Goal: Task Accomplishment & Management: Complete application form

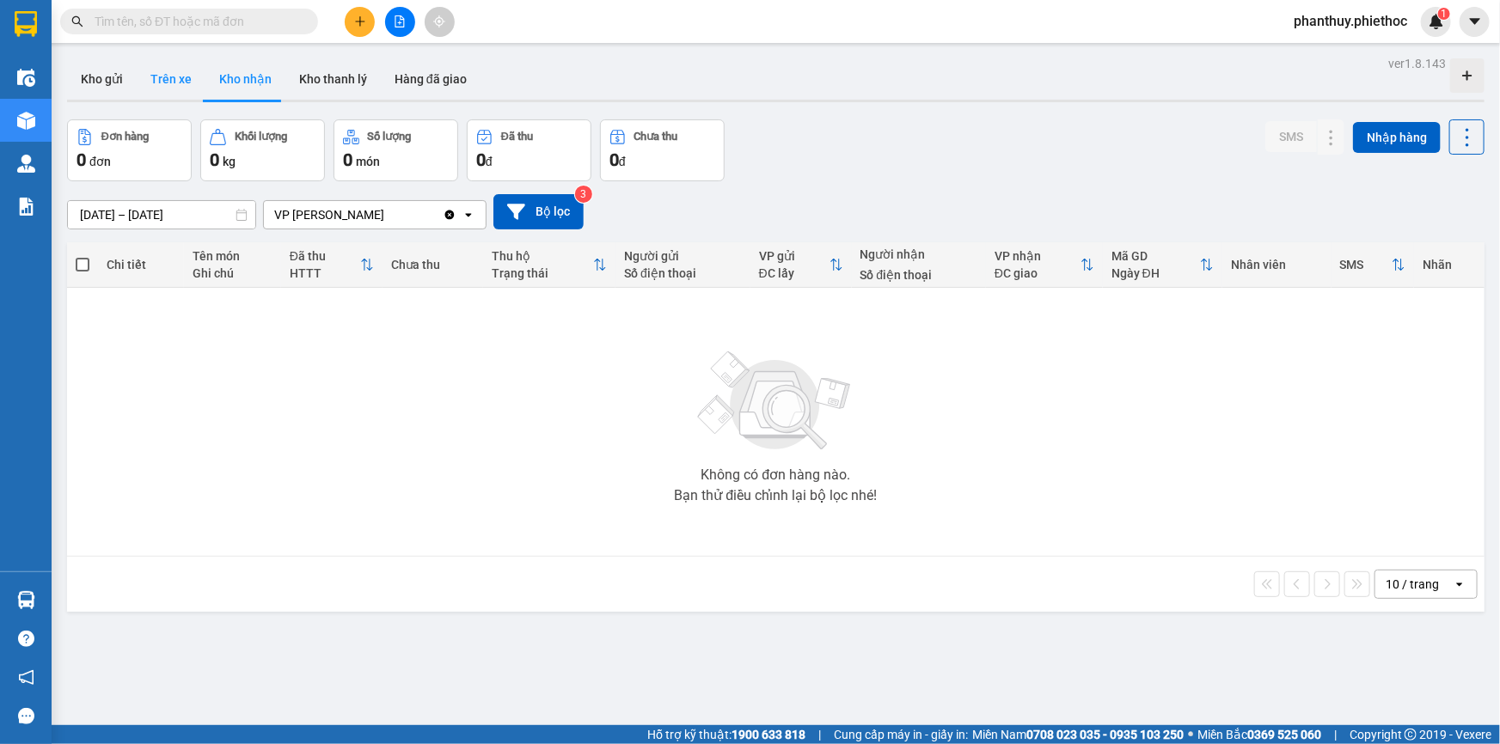
click at [188, 76] on button "Trên xe" at bounding box center [171, 78] width 69 height 41
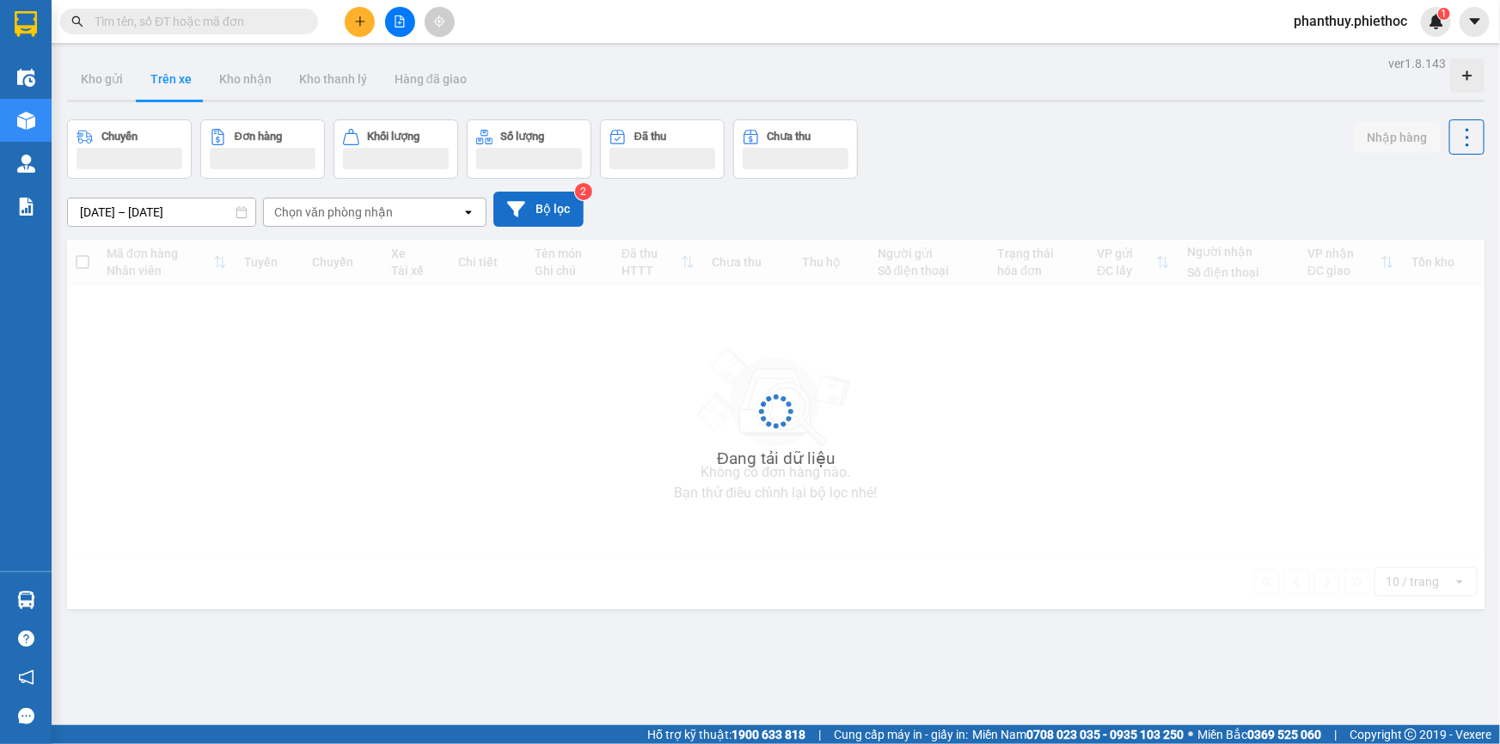
click at [561, 205] on button "Bộ lọc" at bounding box center [538, 209] width 90 height 35
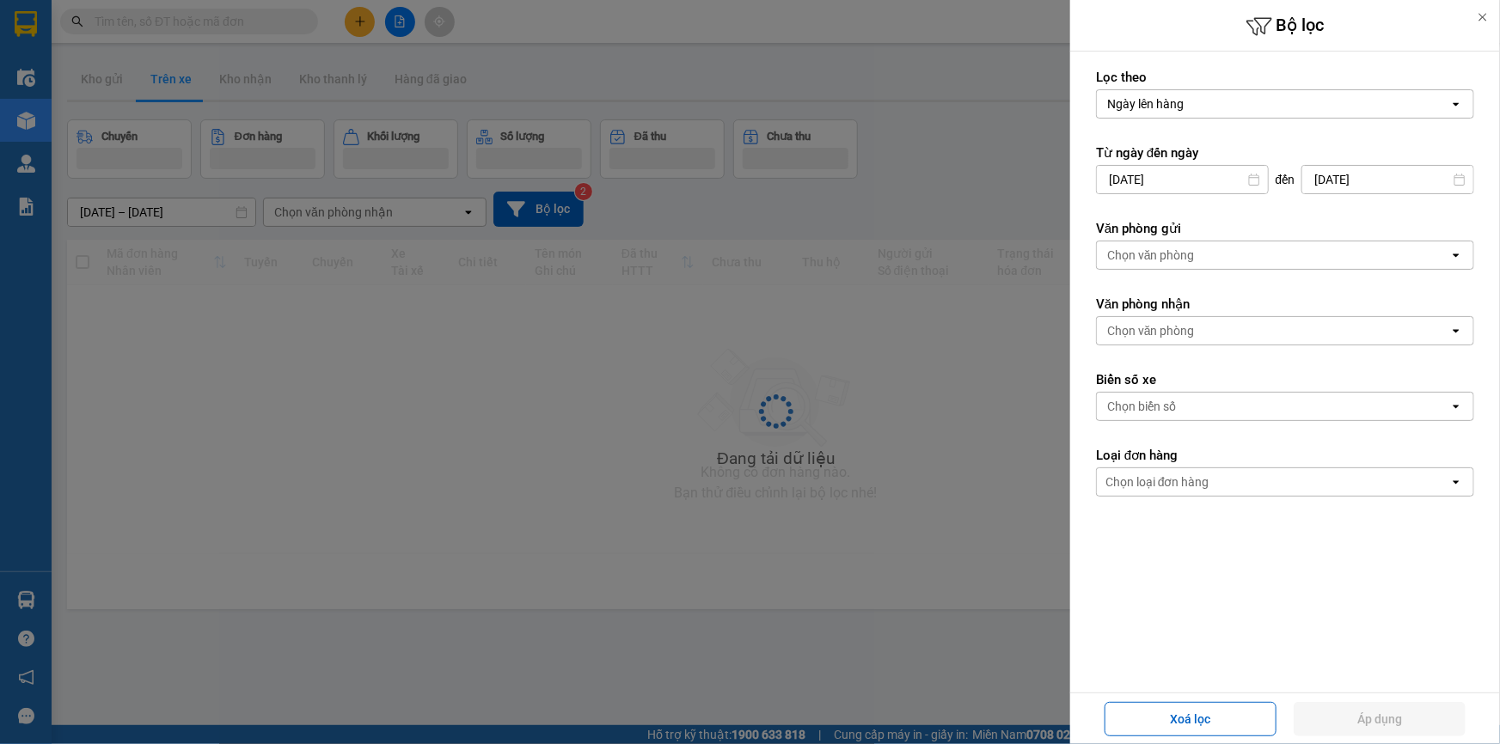
click at [1185, 332] on div "Chọn văn phòng" at bounding box center [1151, 330] width 88 height 17
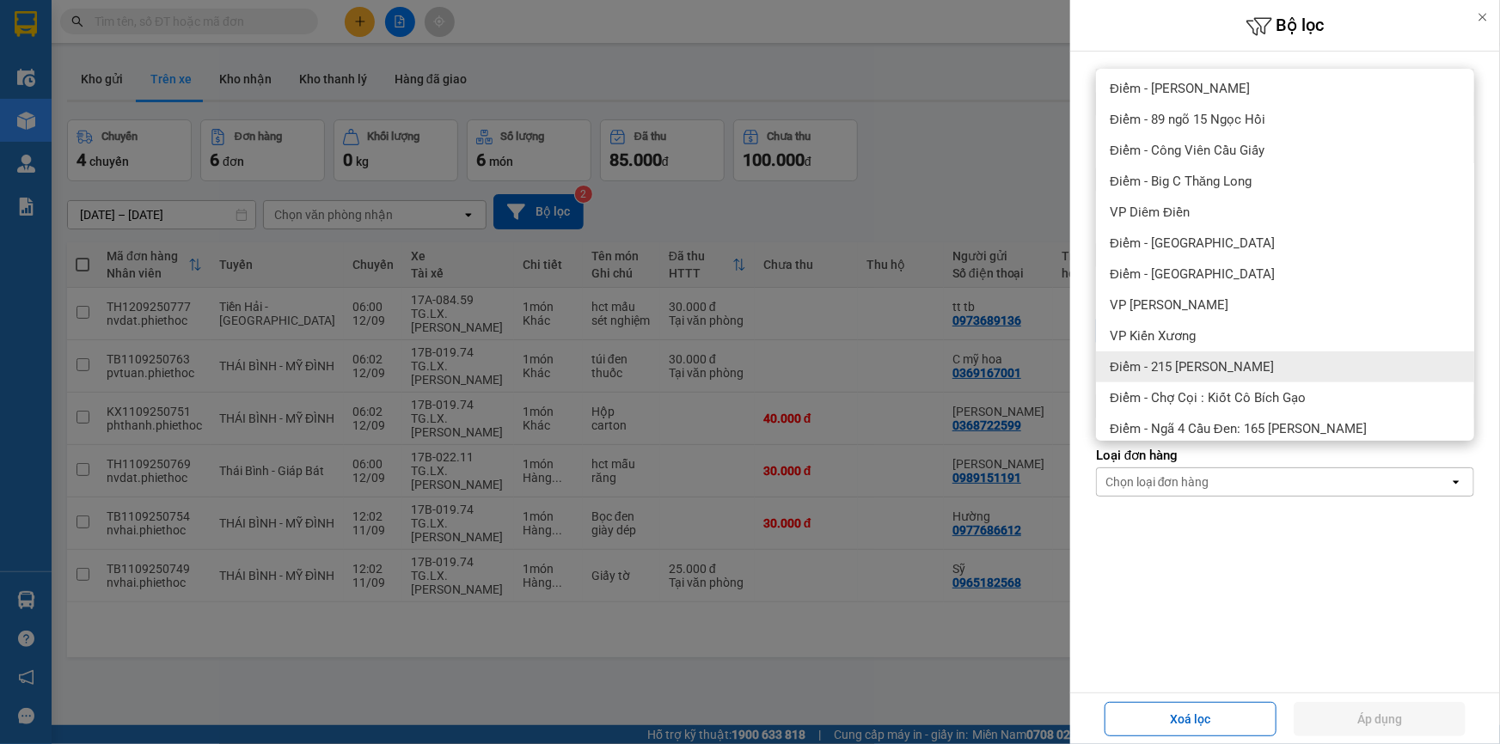
scroll to position [390, 0]
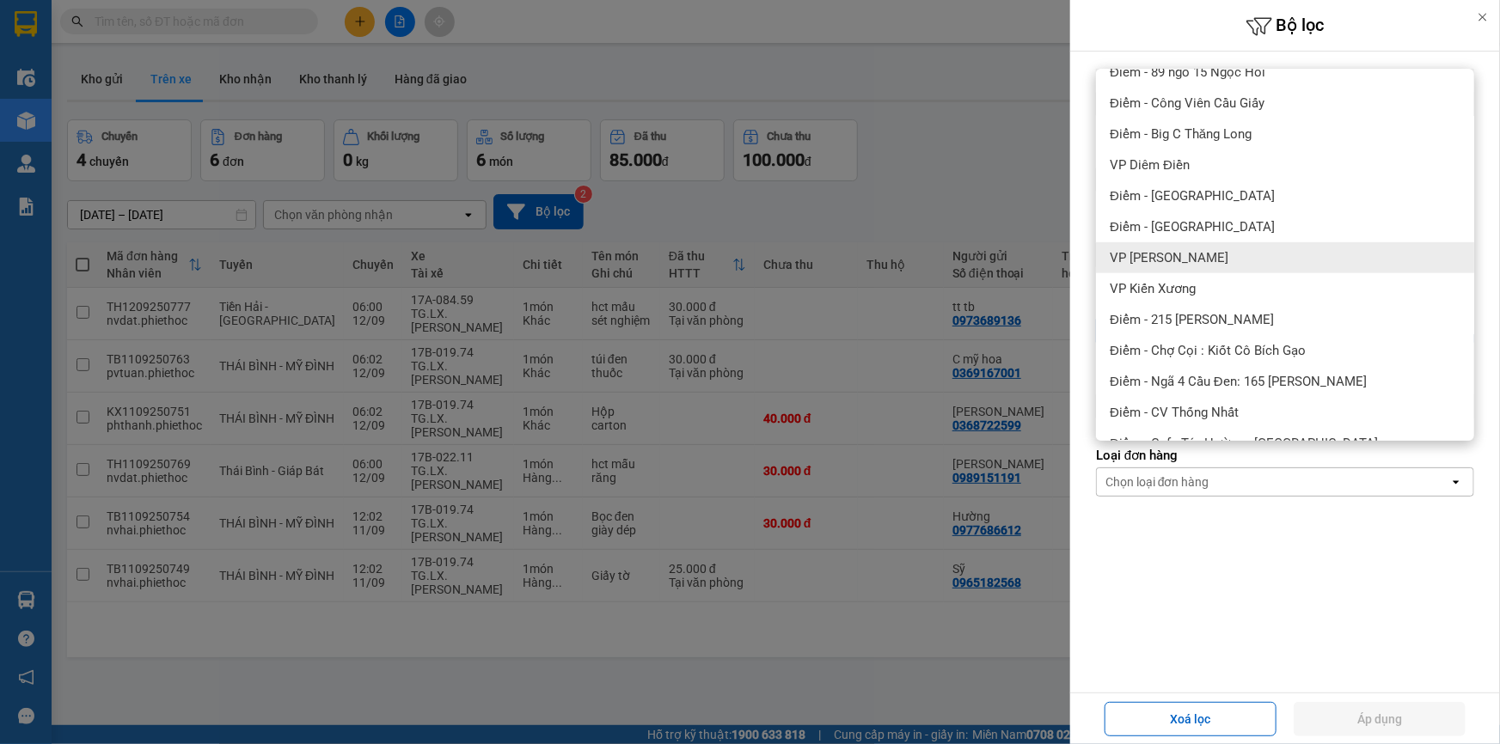
click at [1198, 258] on span "[PERSON_NAME]" at bounding box center [1168, 257] width 119 height 17
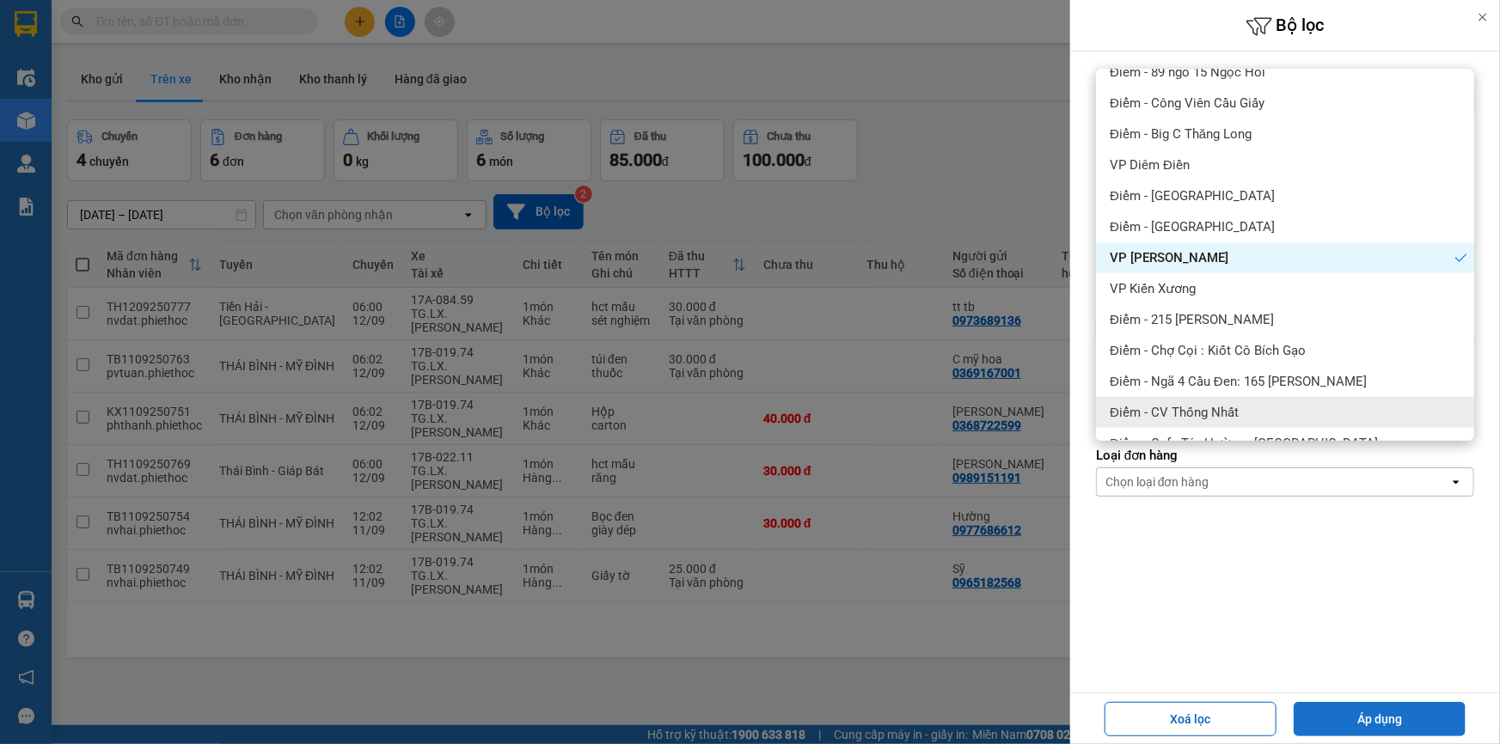
click at [1367, 720] on button "Áp dụng" at bounding box center [1379, 719] width 172 height 34
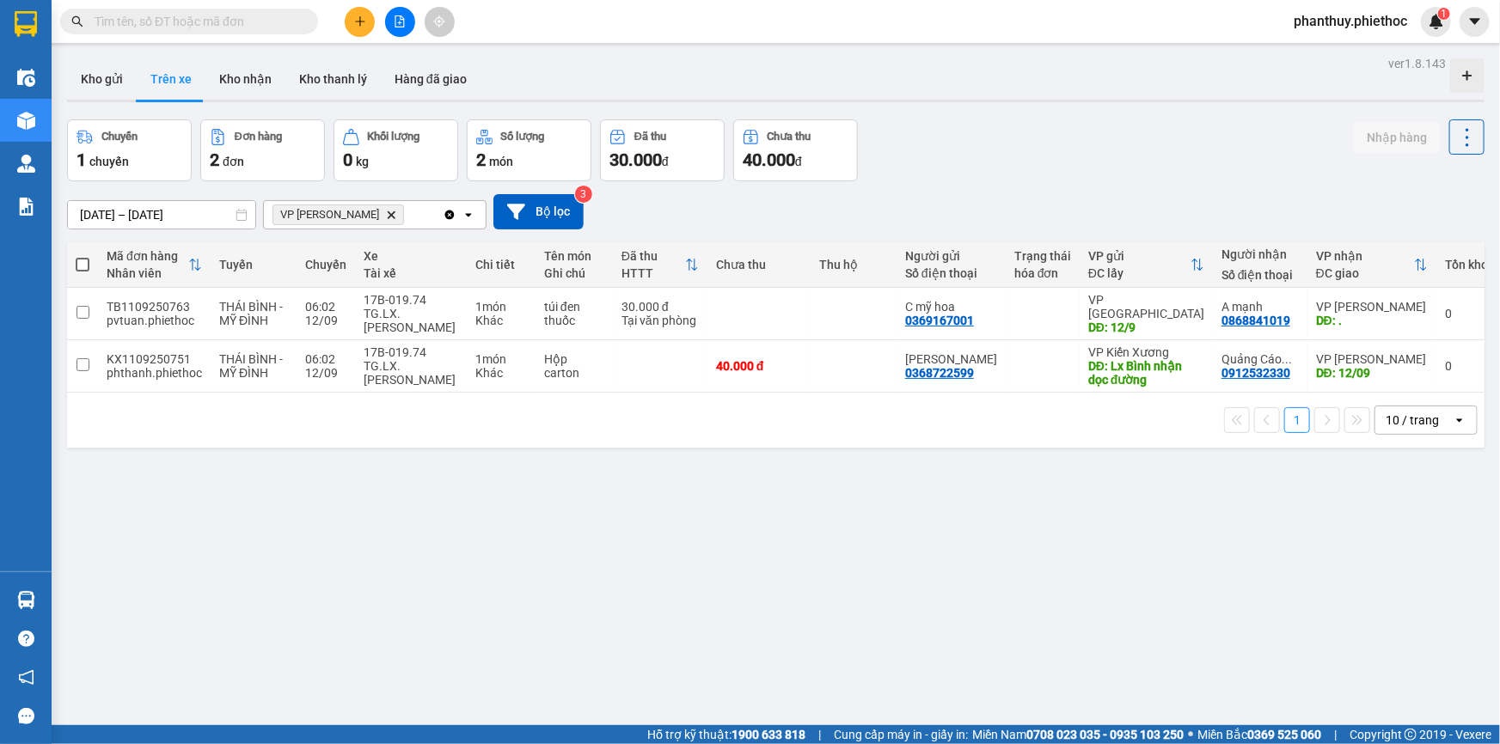
click at [359, 15] on icon "plus" at bounding box center [360, 21] width 12 height 12
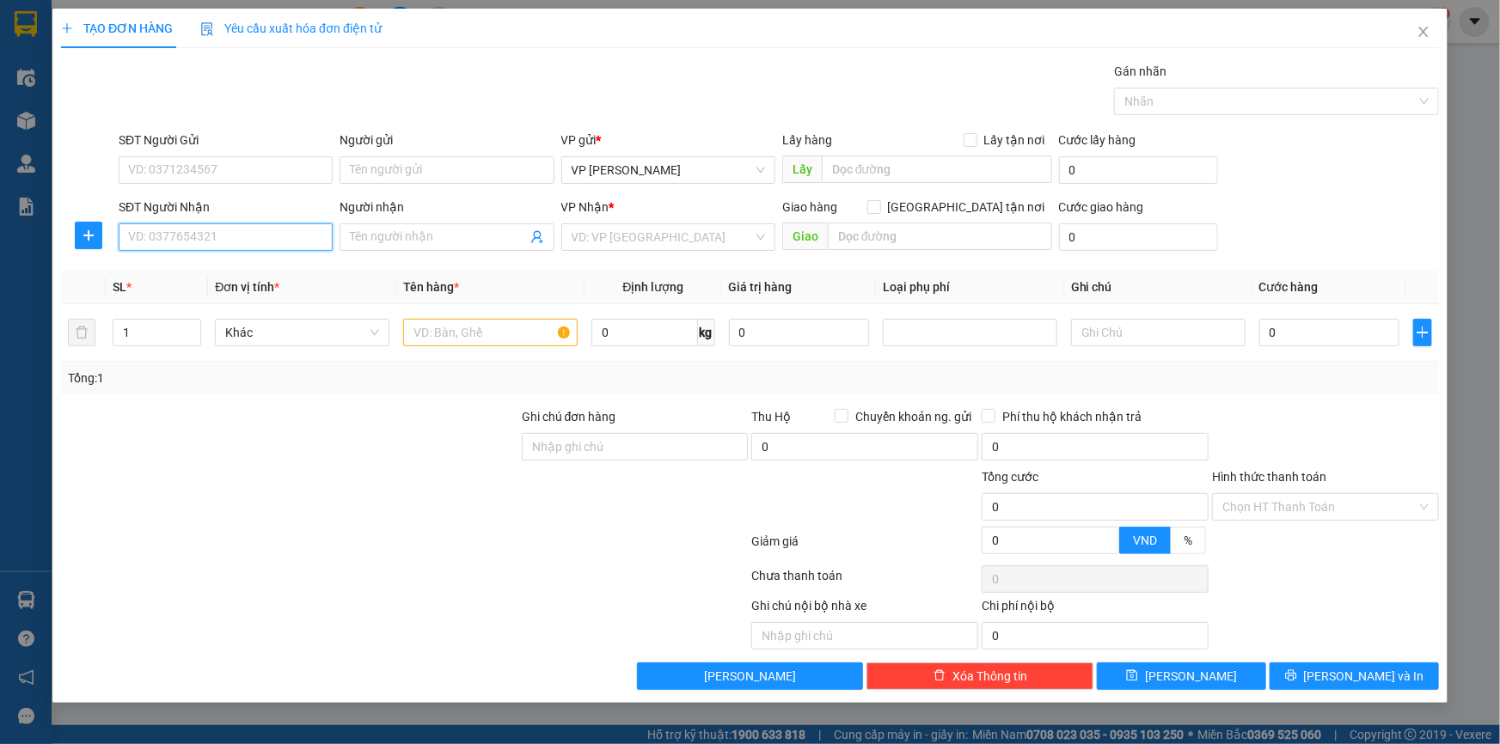
click at [228, 235] on input "SĐT Người Nhận" at bounding box center [226, 237] width 214 height 28
type input "0377428858"
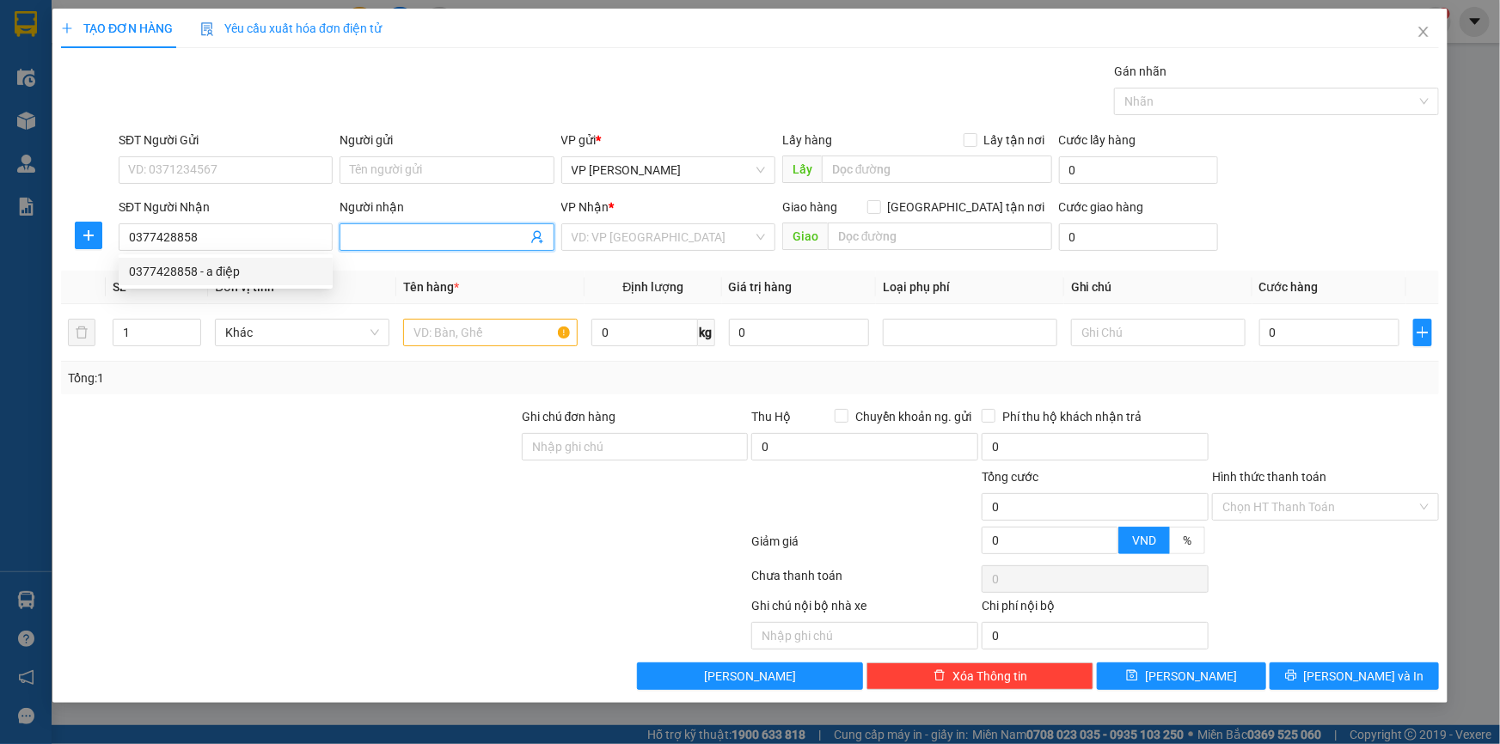
click at [394, 237] on input "Người nhận" at bounding box center [438, 237] width 176 height 19
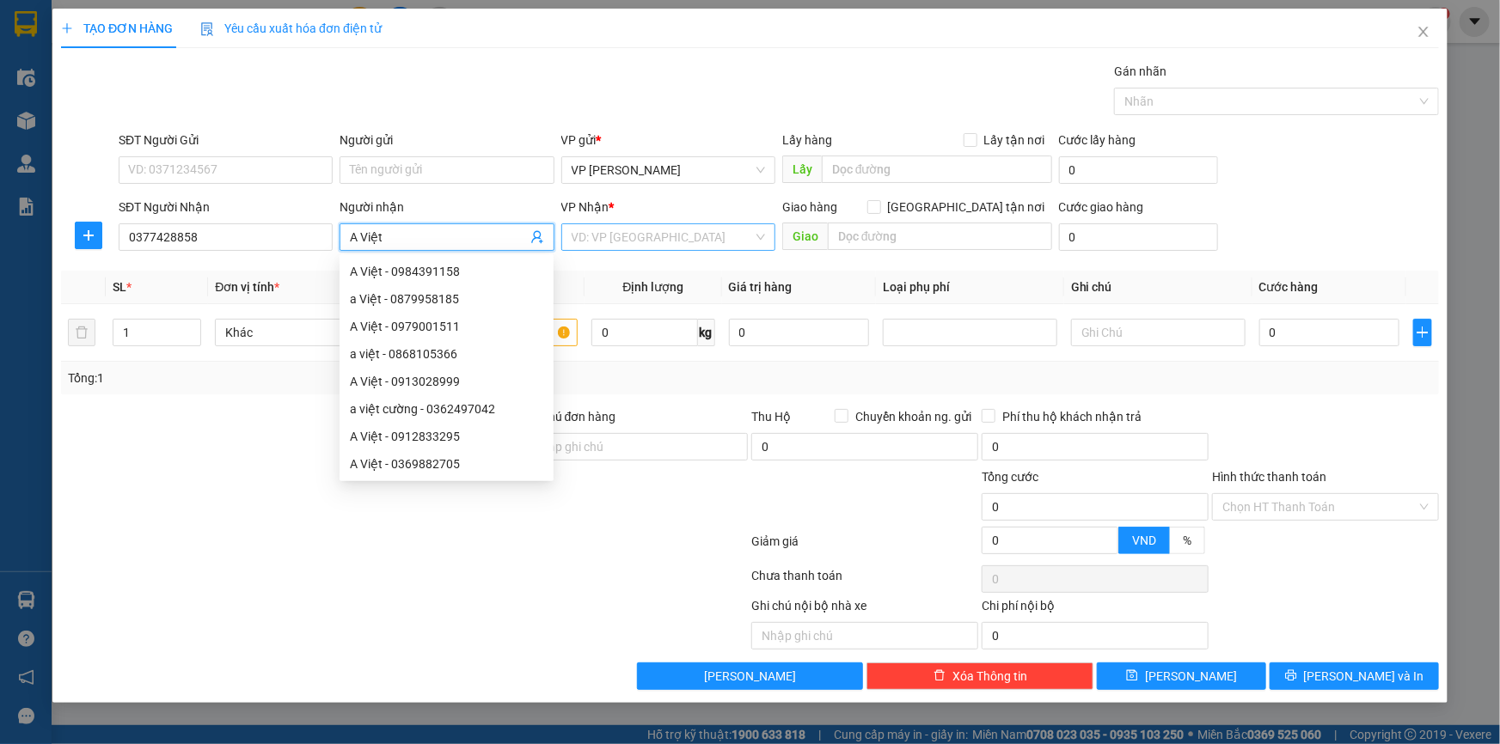
type input "A Việt"
click at [602, 226] on input "search" at bounding box center [661, 237] width 181 height 26
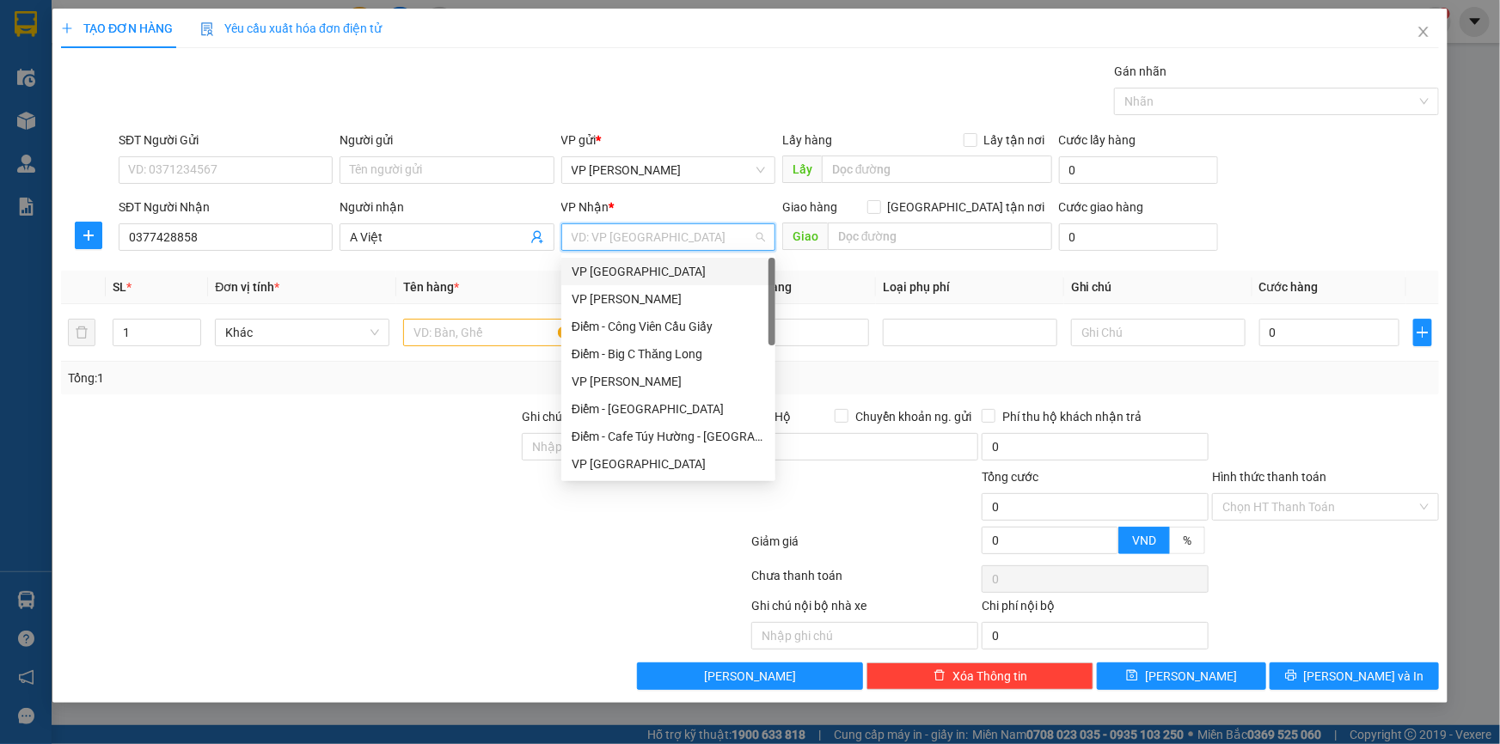
click at [607, 266] on div "VP Thái Bình" at bounding box center [667, 271] width 193 height 19
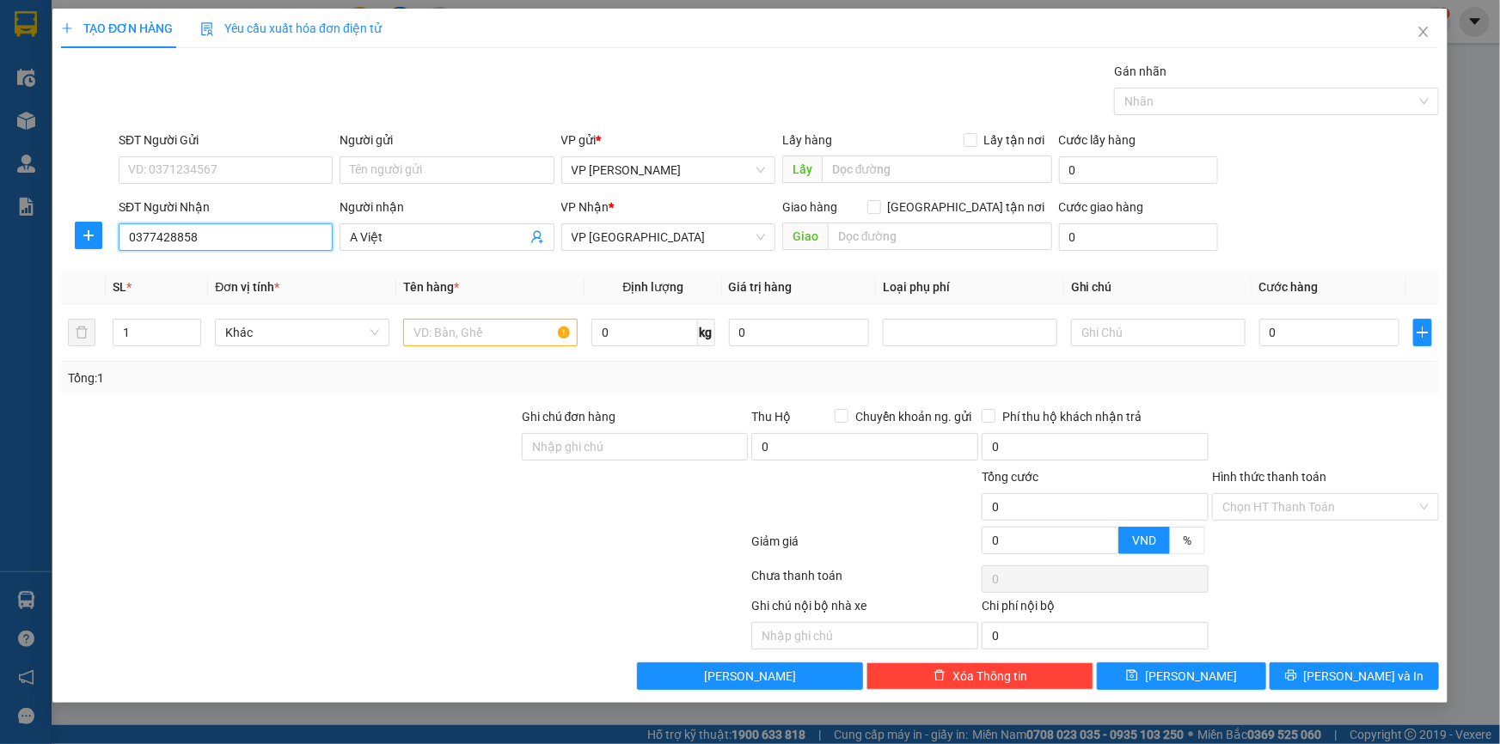
drag, startPoint x: 0, startPoint y: 219, endPoint x: 0, endPoint y: 186, distance: 33.5
click at [0, 186] on div "TẠO ĐƠN HÀNG Yêu cầu xuất hóa đơn điện tử Transit Pickup Surcharge Ids Transit …" at bounding box center [750, 372] width 1500 height 744
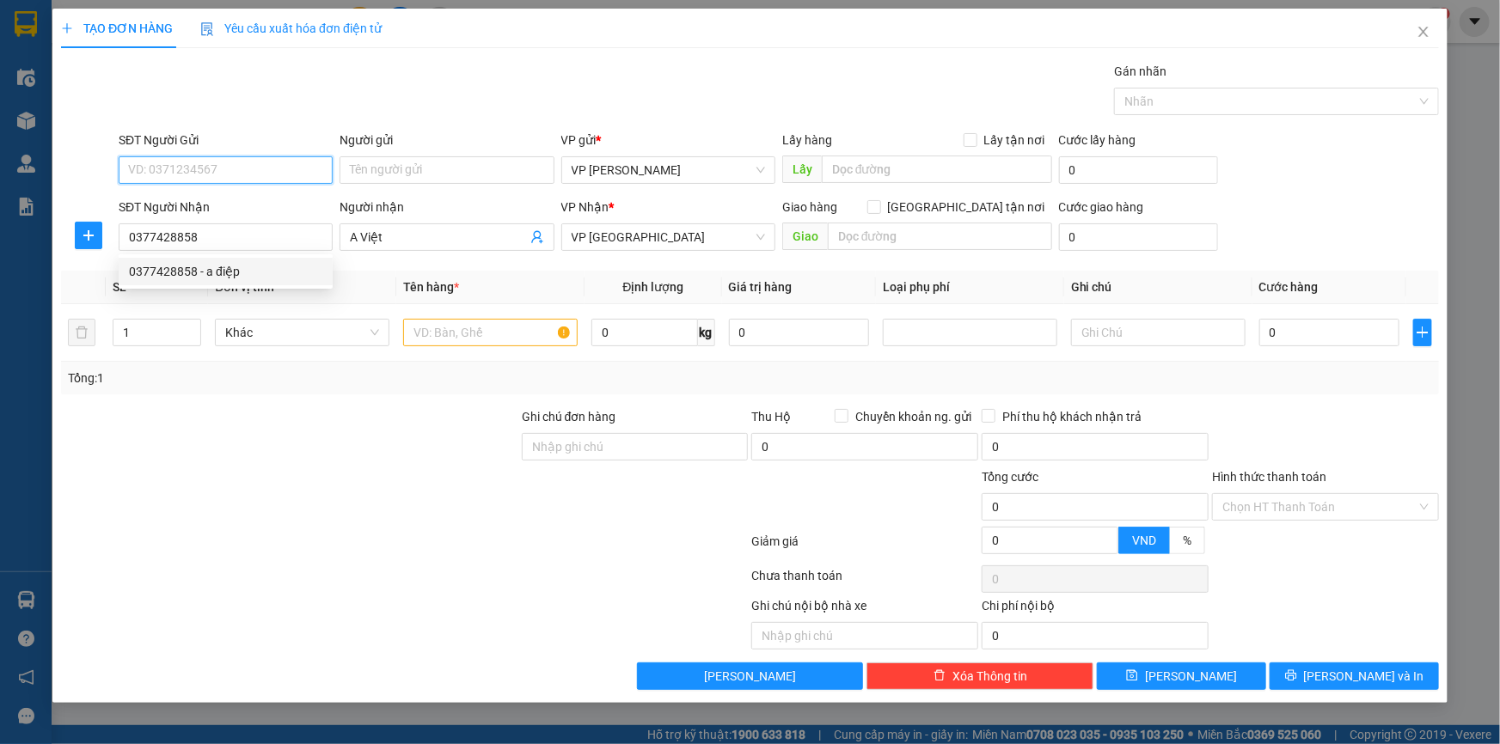
click at [201, 163] on input "SĐT Người Gửi" at bounding box center [226, 170] width 214 height 28
paste input "0377428858"
type input "0377428858"
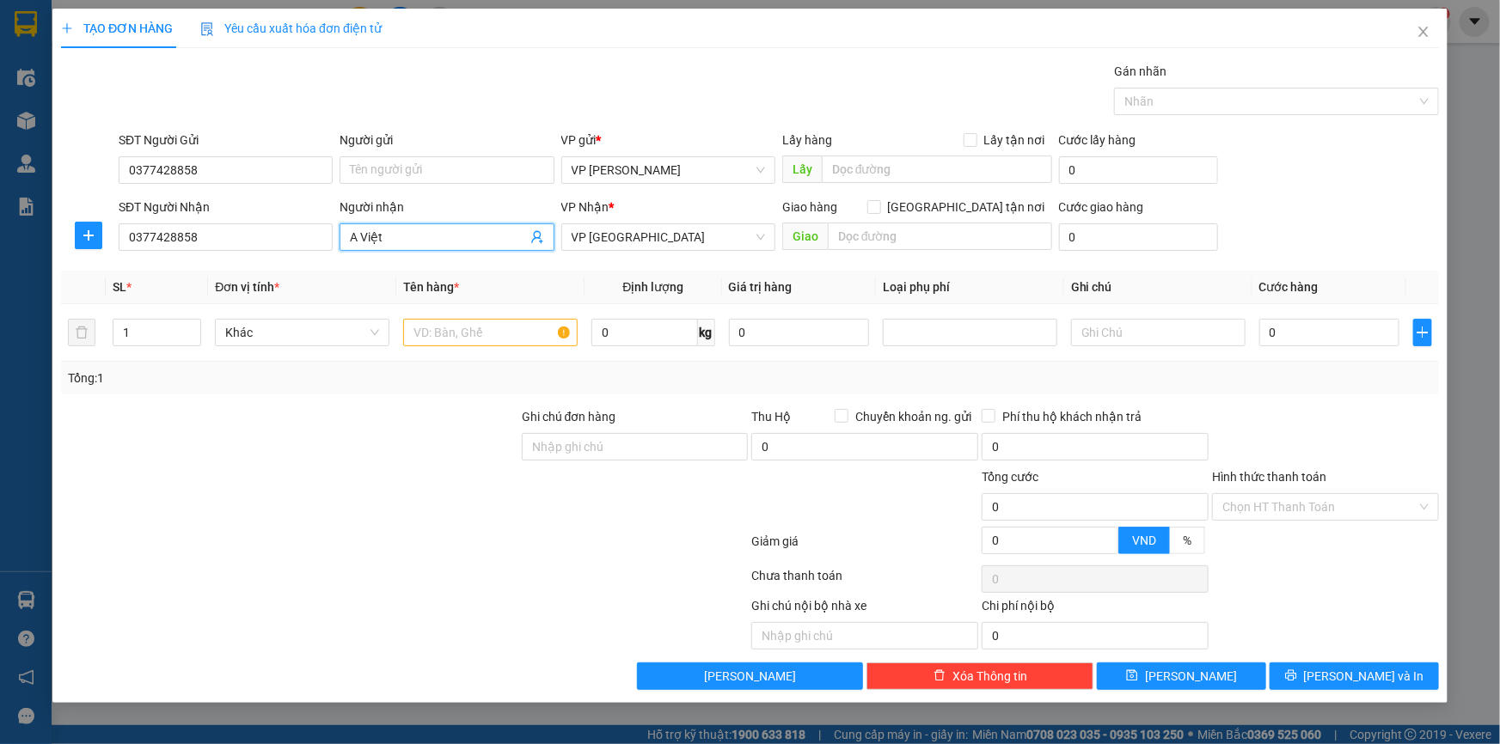
drag, startPoint x: 394, startPoint y: 235, endPoint x: 198, endPoint y: 197, distance: 200.6
click at [198, 198] on div "SĐT Người Nhận 0377428858 Người nhận A Việt A Việt VP Nhận * VP Thái Bình Giao …" at bounding box center [778, 228] width 1327 height 60
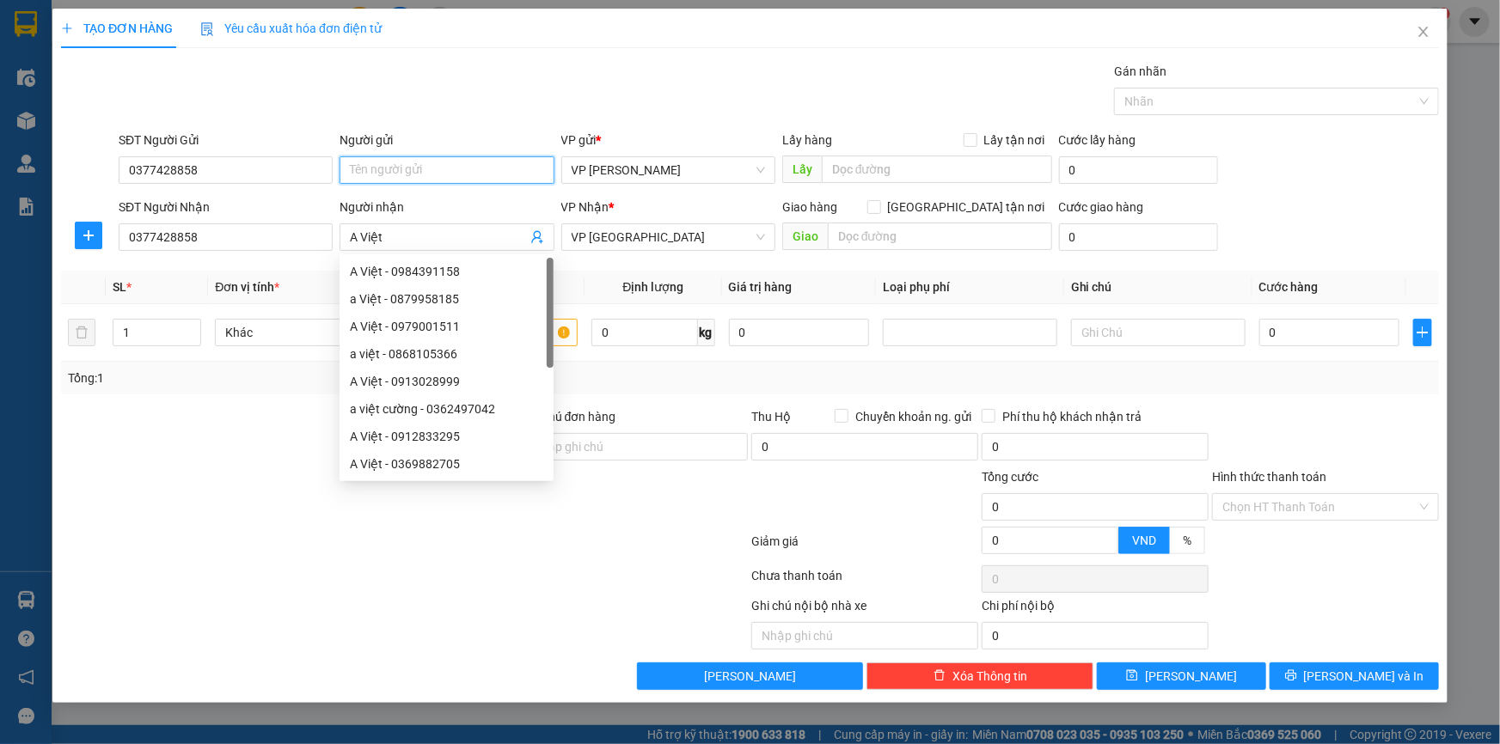
click at [373, 171] on input "Người gửi" at bounding box center [446, 170] width 214 height 28
paste input "A Việt"
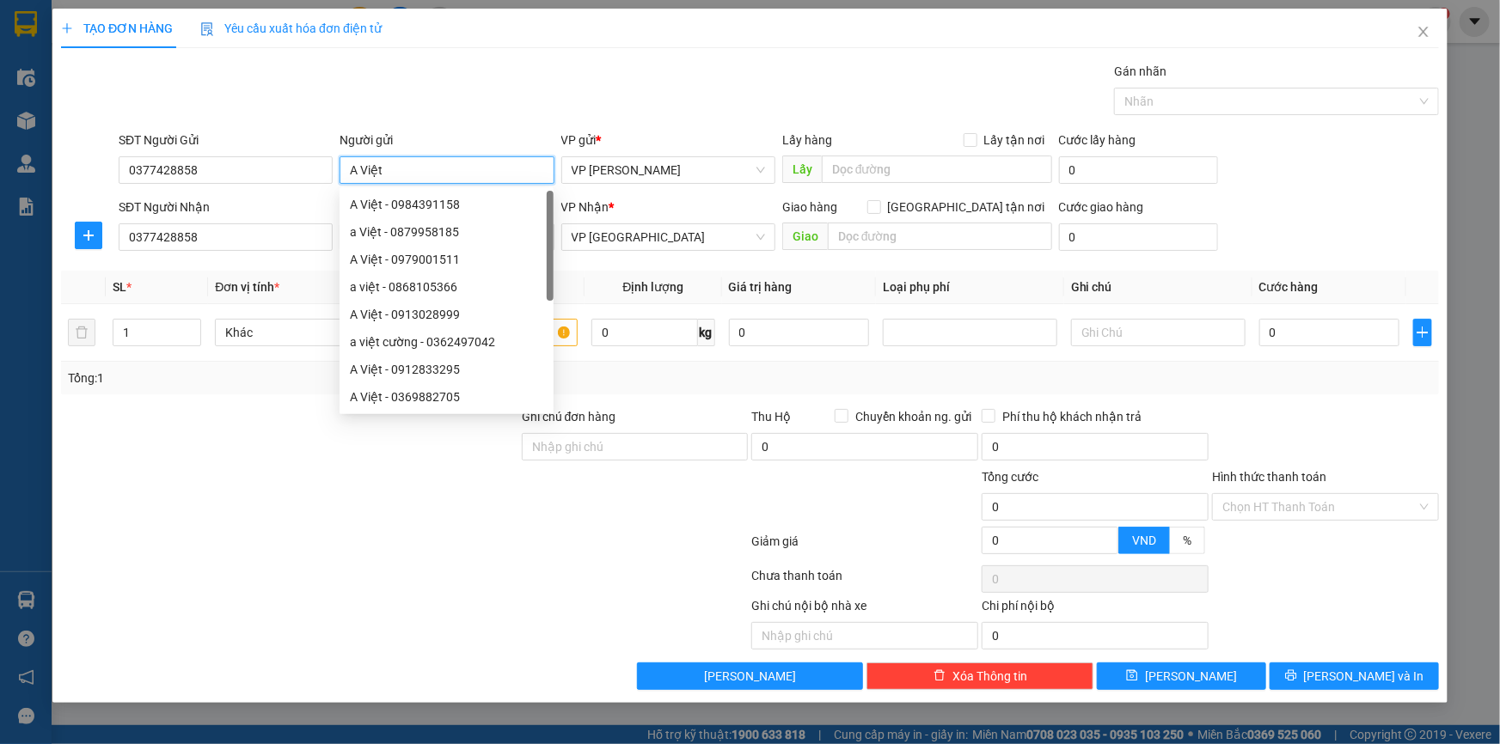
type input "A Việt"
click at [477, 85] on div "Gói vận chuyển * Tiêu chuẩn Gán nhãn Nhãn" at bounding box center [778, 92] width 1327 height 60
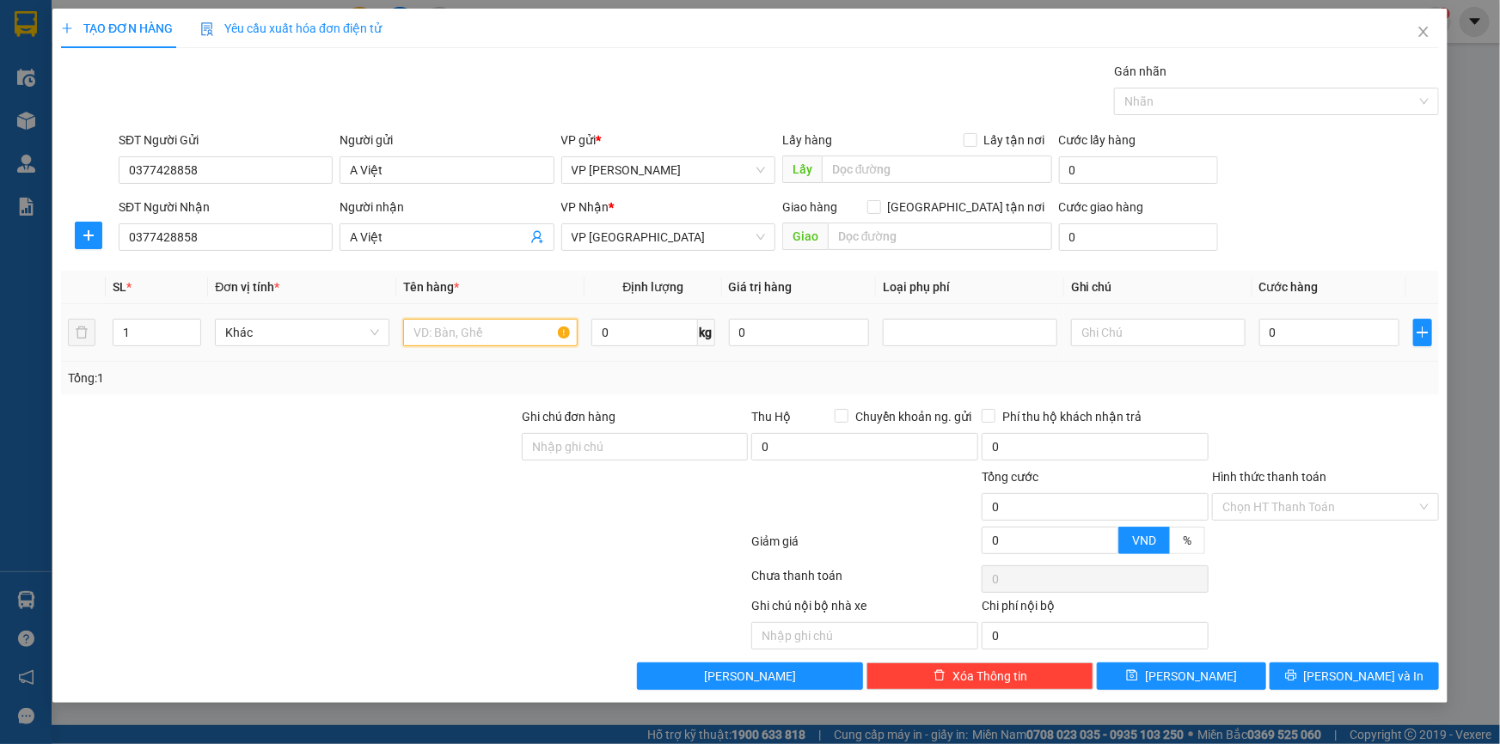
click at [481, 329] on input "text" at bounding box center [490, 333] width 174 height 28
type input "Xe airblade đen đỏ cũ, BKS: 17B1-185.92"
type input "Có gửi chìa khóa xe"
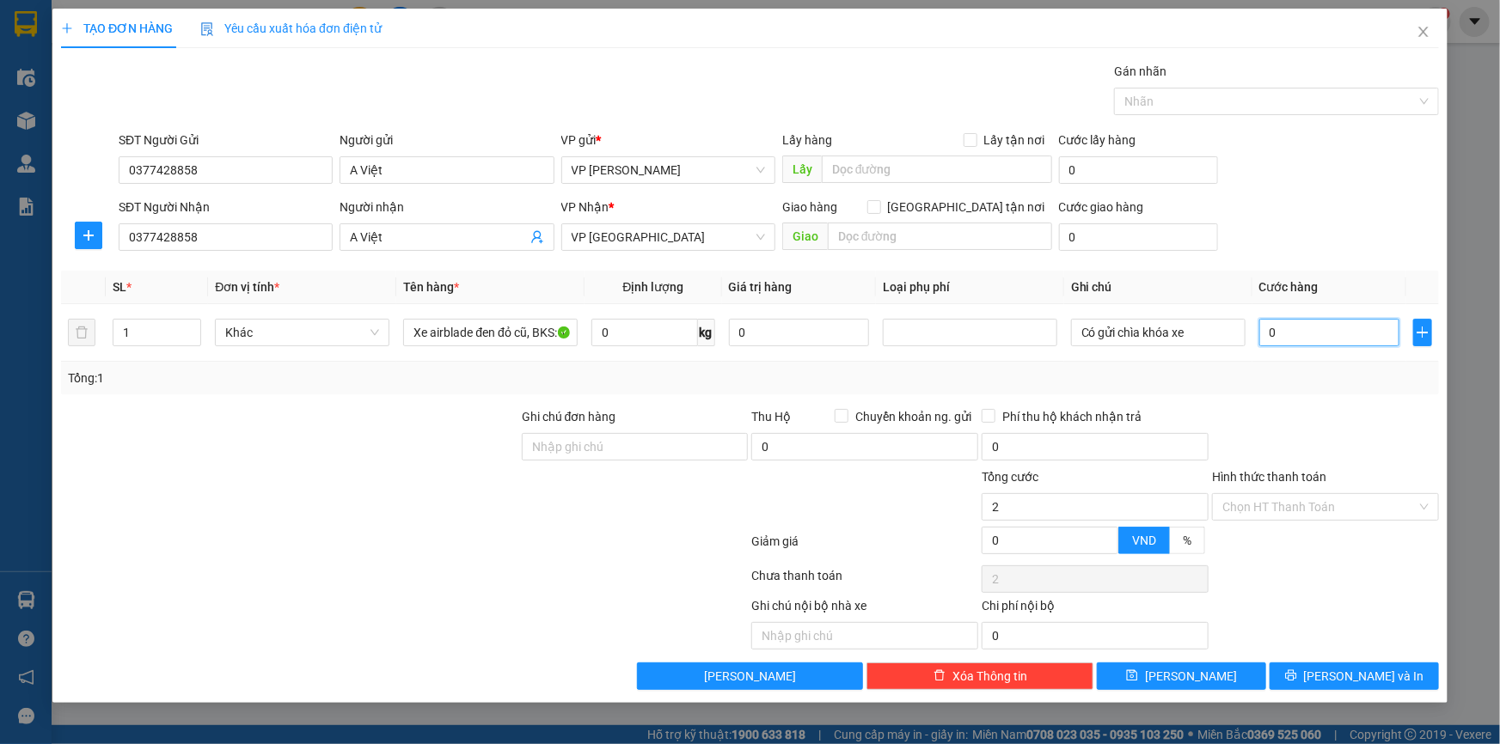
type input "2"
type input "20"
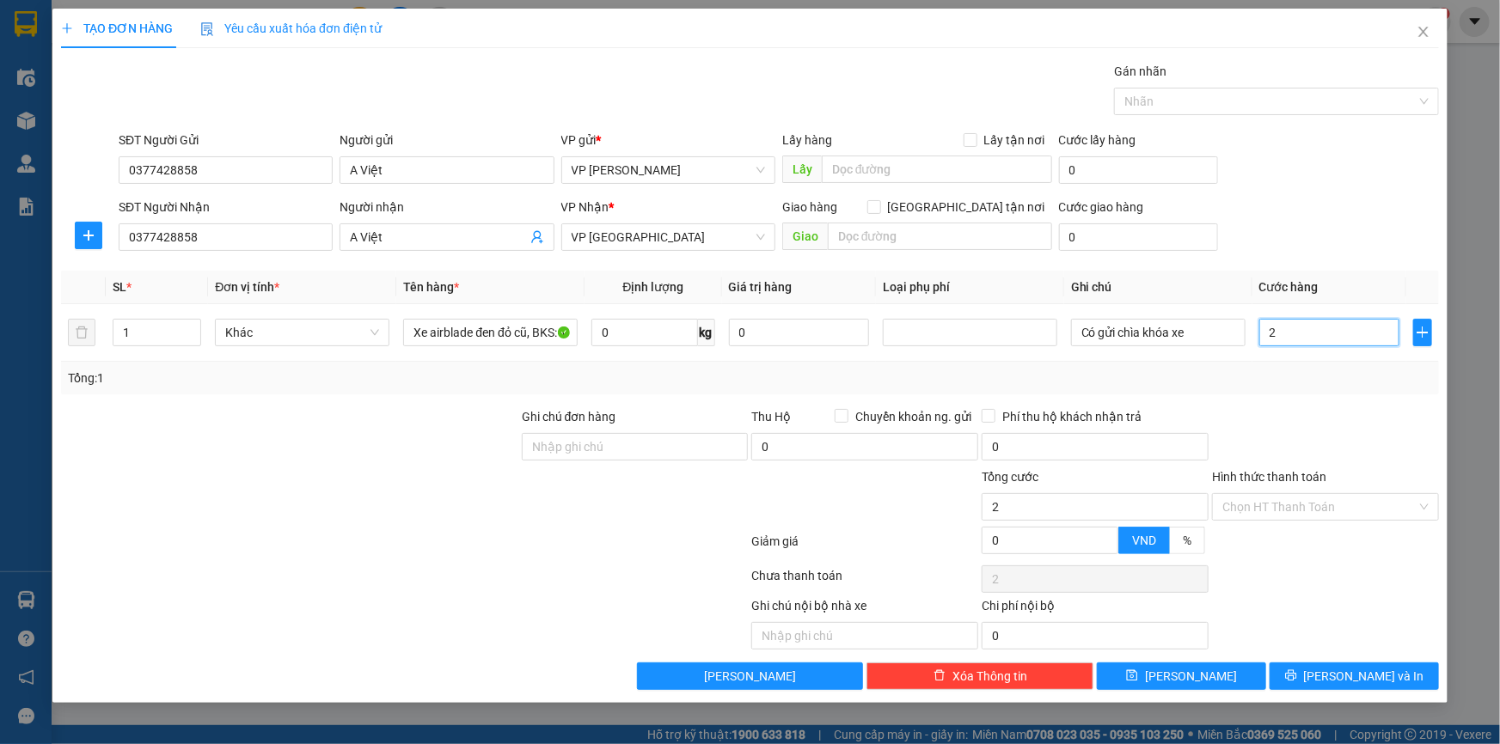
type input "20"
type input "200"
type input "200.000"
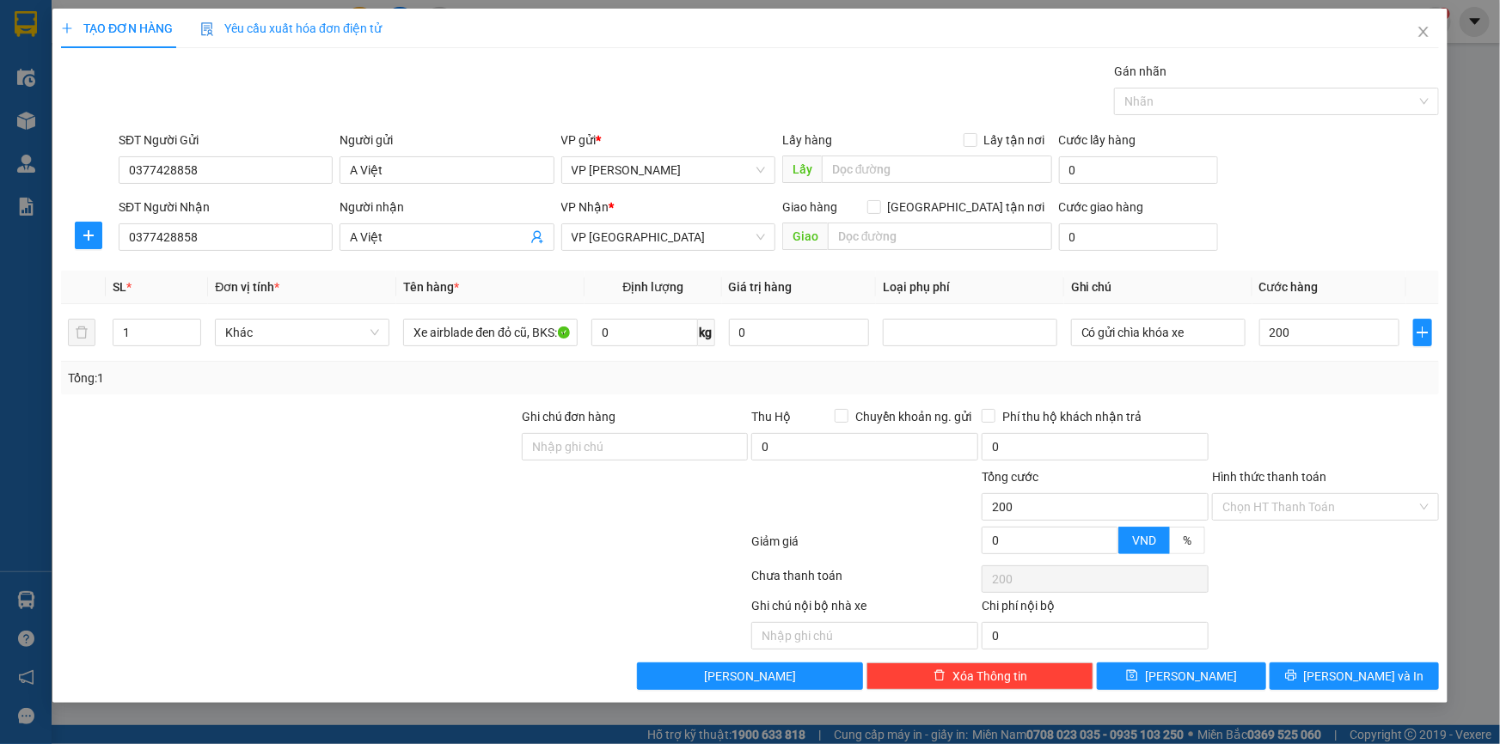
type input "200.000"
click at [1339, 199] on div "SĐT Người Nhận 0377428858 Người nhận A Việt VP Nhận * VP Thái Bình Giao hàng Gi…" at bounding box center [778, 228] width 1327 height 60
click at [1335, 504] on input "Hình thức thanh toán" at bounding box center [1319, 507] width 194 height 26
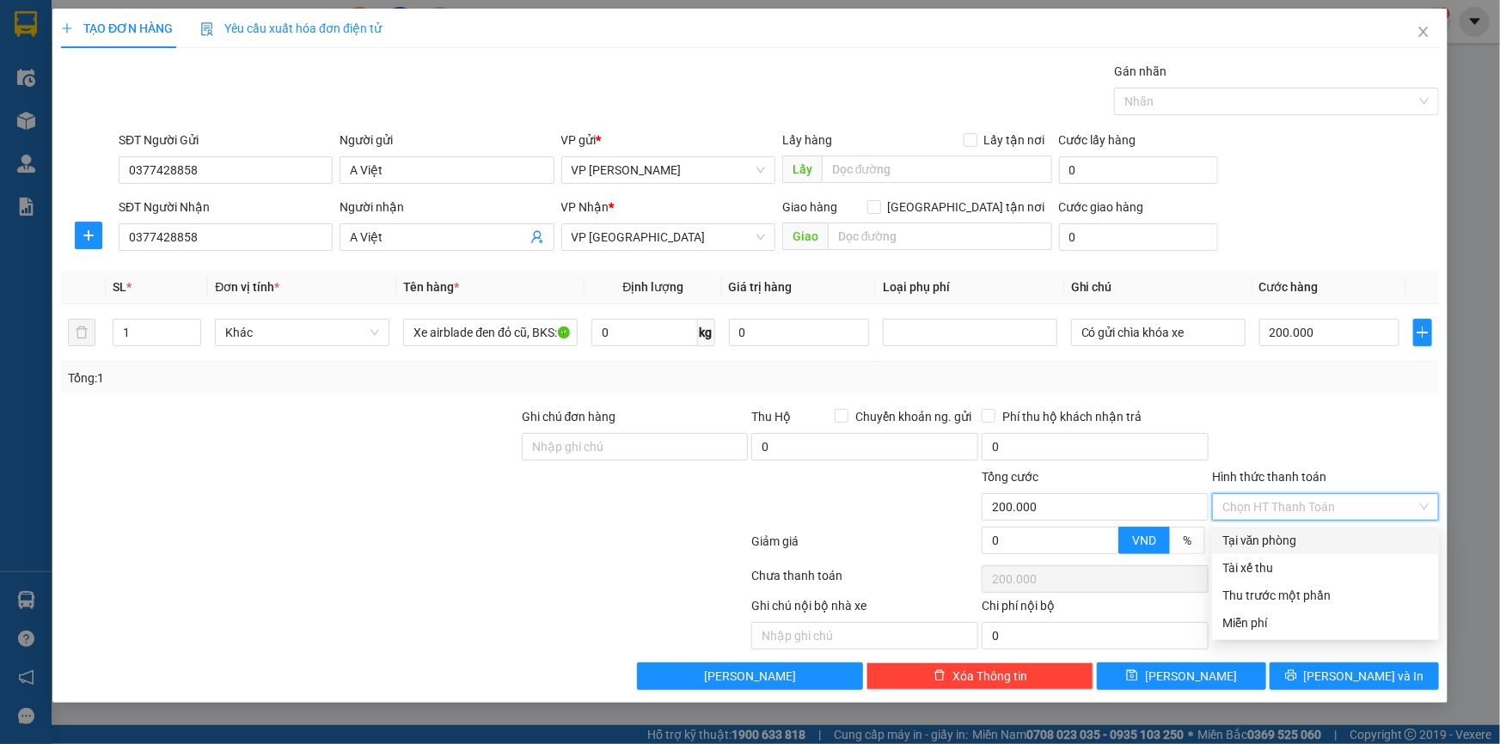
click at [1277, 540] on div "Tại văn phòng" at bounding box center [1325, 540] width 206 height 19
type input "0"
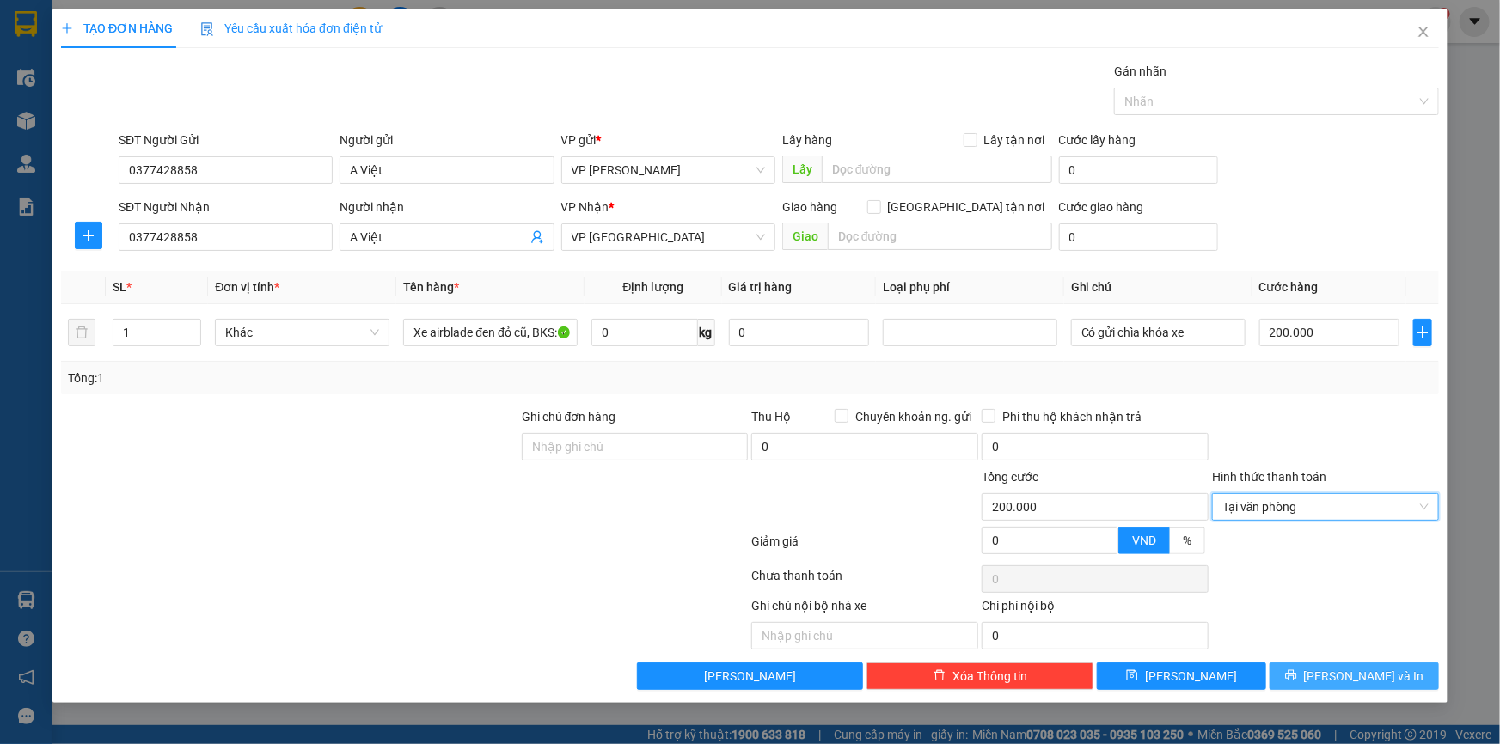
click at [1360, 680] on span "Lưu và In" at bounding box center [1364, 676] width 120 height 19
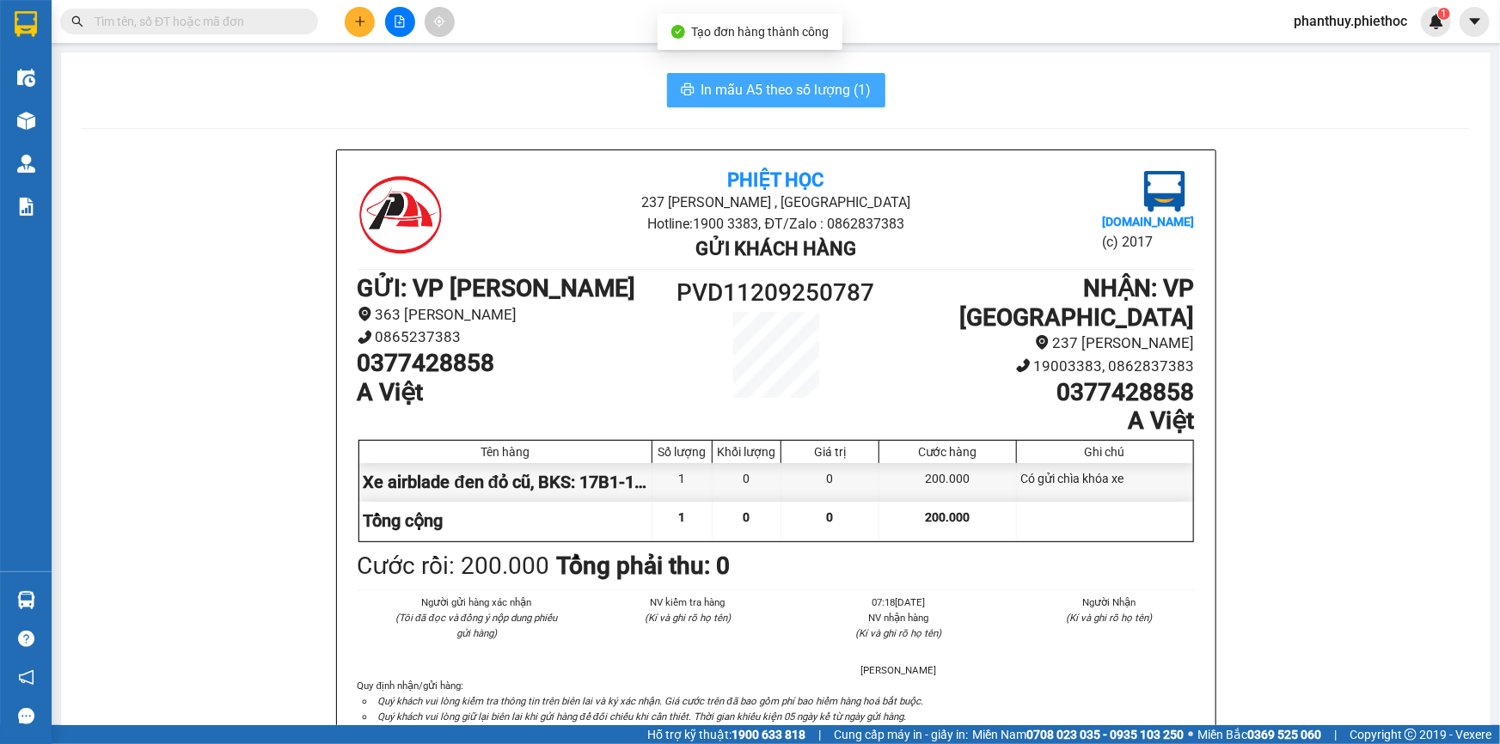
click at [706, 79] on button "In mẫu A5 theo số lượng (1)" at bounding box center [776, 90] width 218 height 34
